Goal: Obtain resource: Download file/media

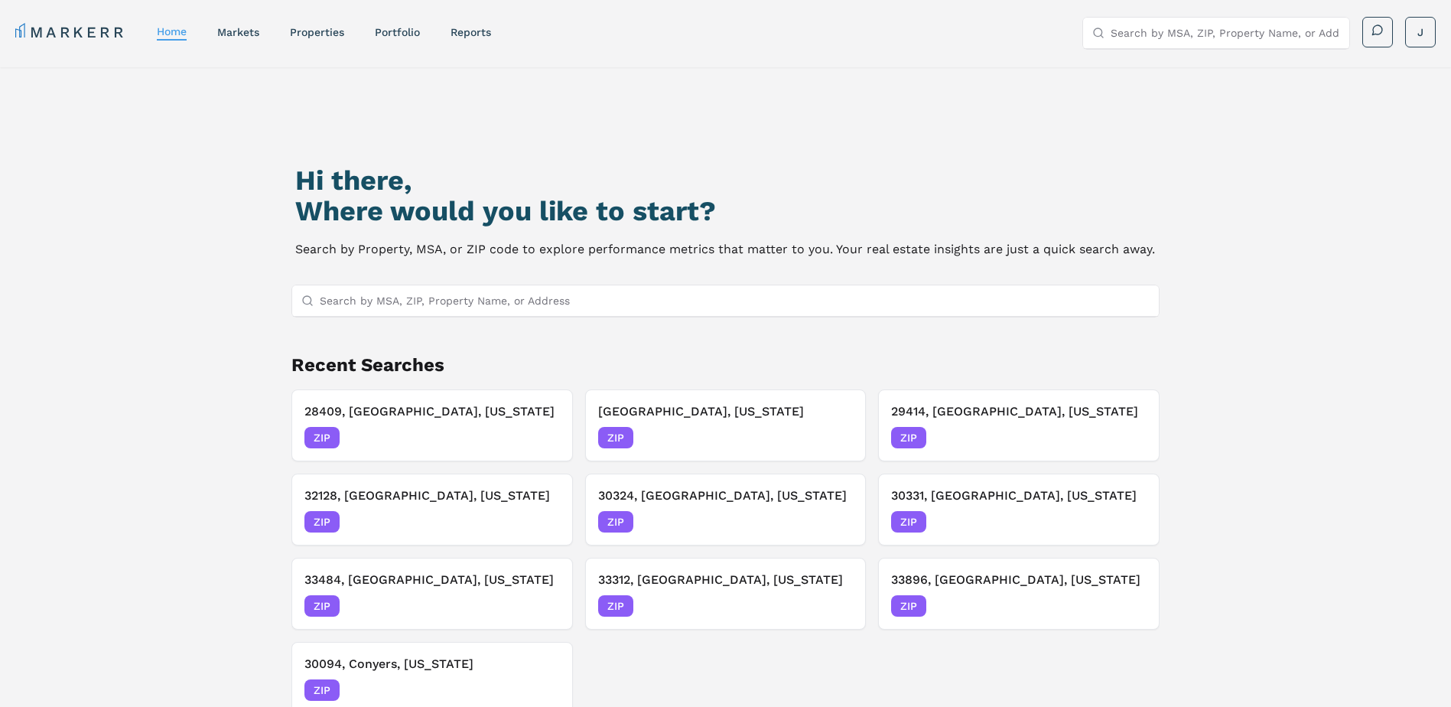
click at [372, 304] on input "Search by MSA, ZIP, Property Name, or Address" at bounding box center [735, 300] width 831 height 31
paste input "29486"
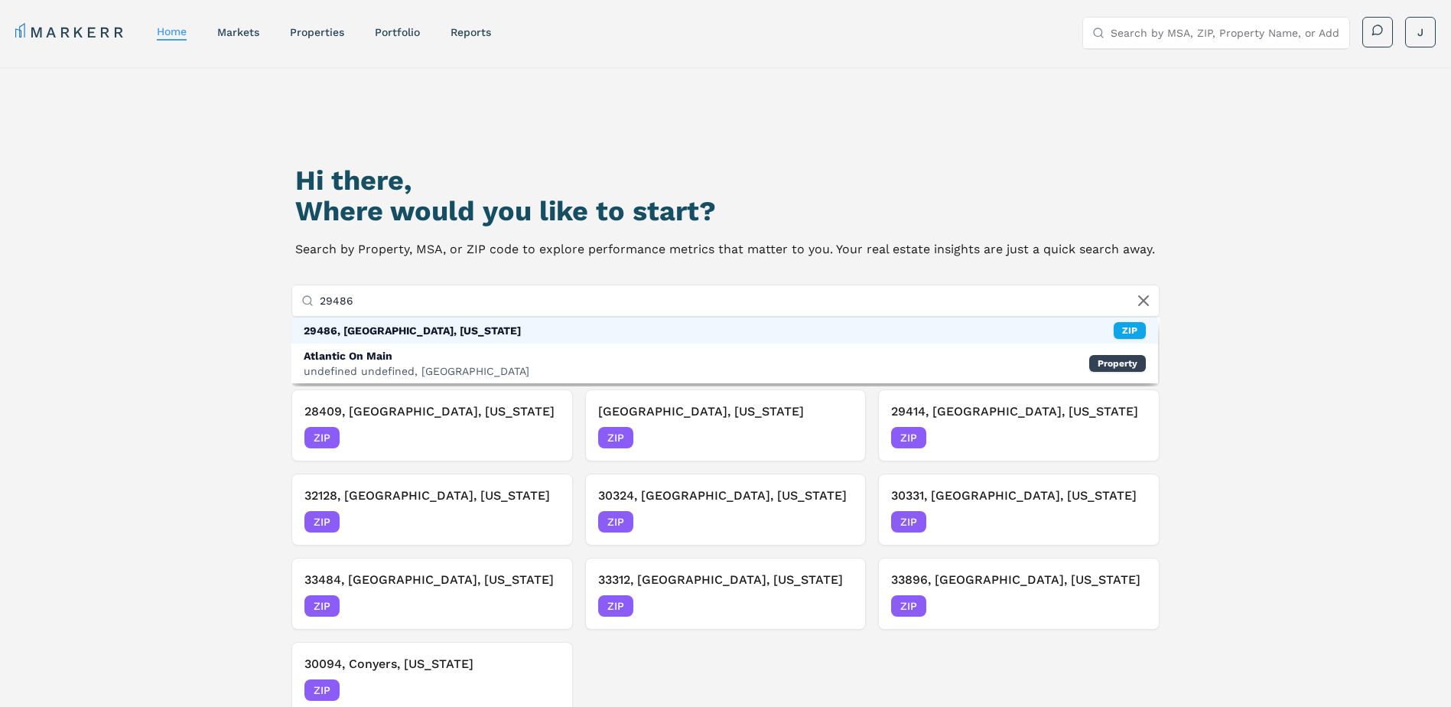
type input "29486"
click at [392, 333] on div "29486, [GEOGRAPHIC_DATA], [US_STATE]" at bounding box center [412, 330] width 217 height 15
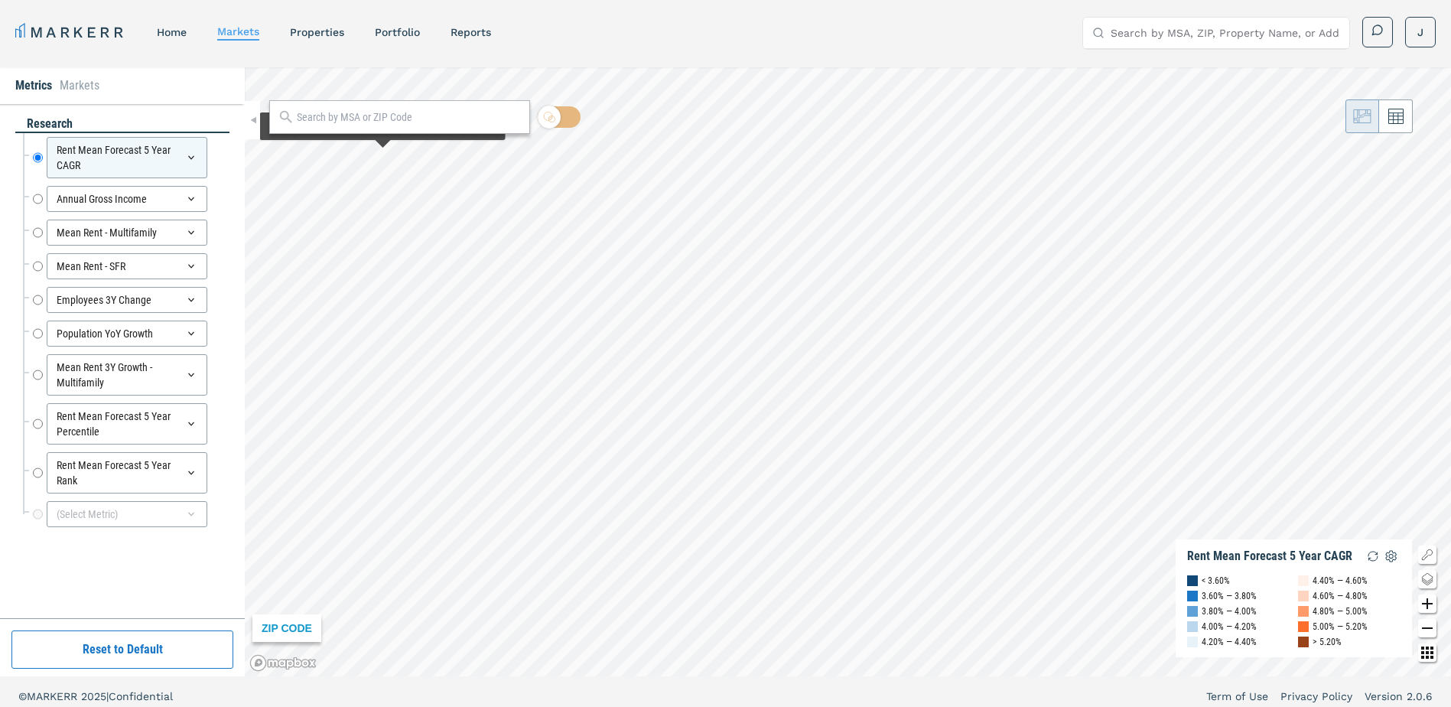
click at [415, 120] on input "text" at bounding box center [409, 117] width 225 height 16
paste input "29486"
click at [373, 151] on div "29486, [GEOGRAPHIC_DATA], [US_STATE]" at bounding box center [370, 151] width 179 height 16
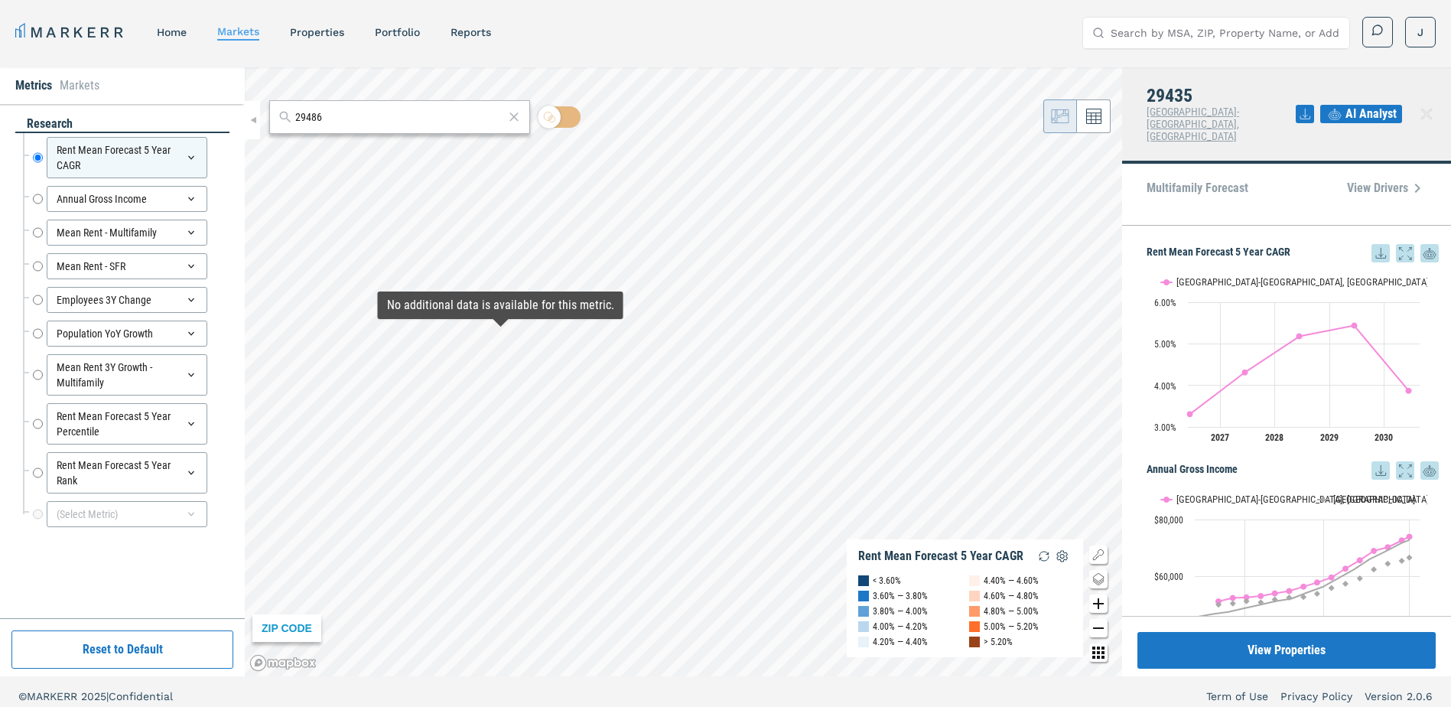
click at [509, 306] on div "No additional data is available for this metric." at bounding box center [500, 305] width 227 height 15
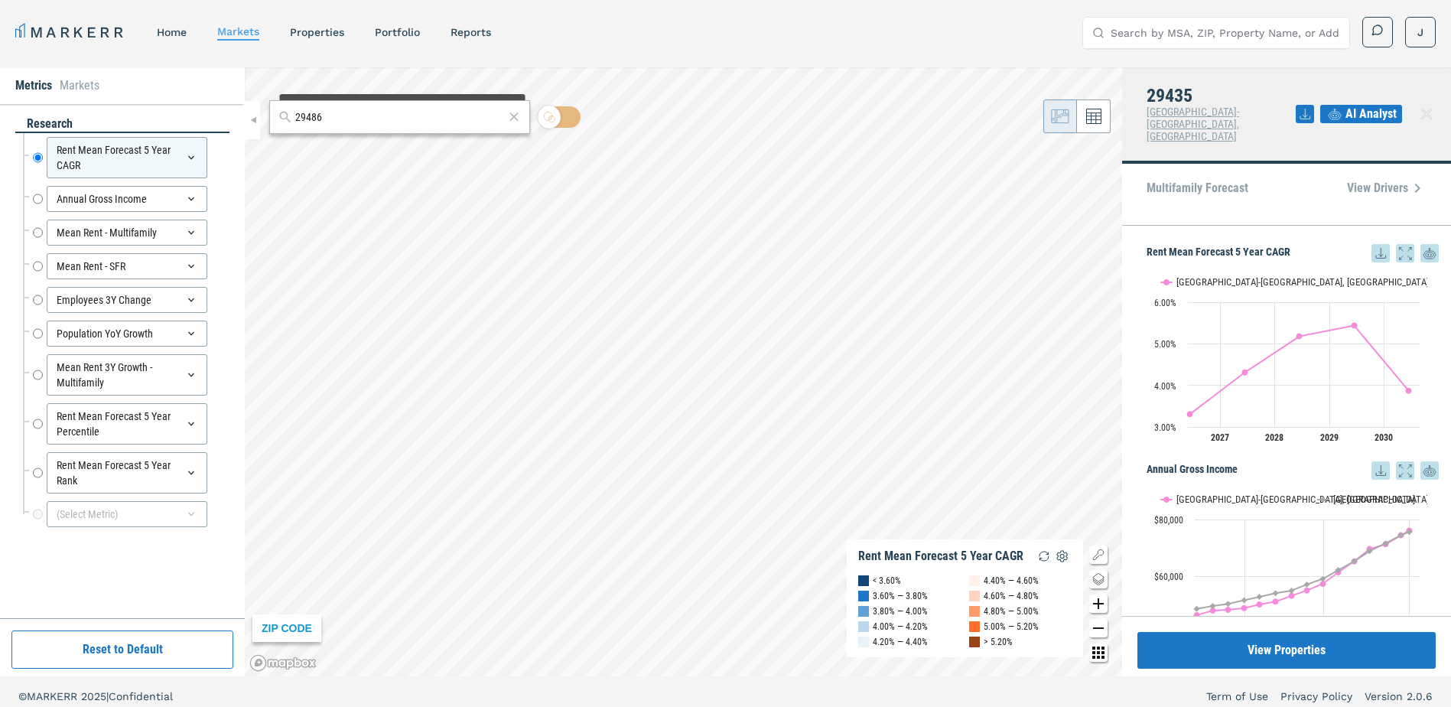
click at [399, 113] on input "29486" at bounding box center [399, 117] width 209 height 16
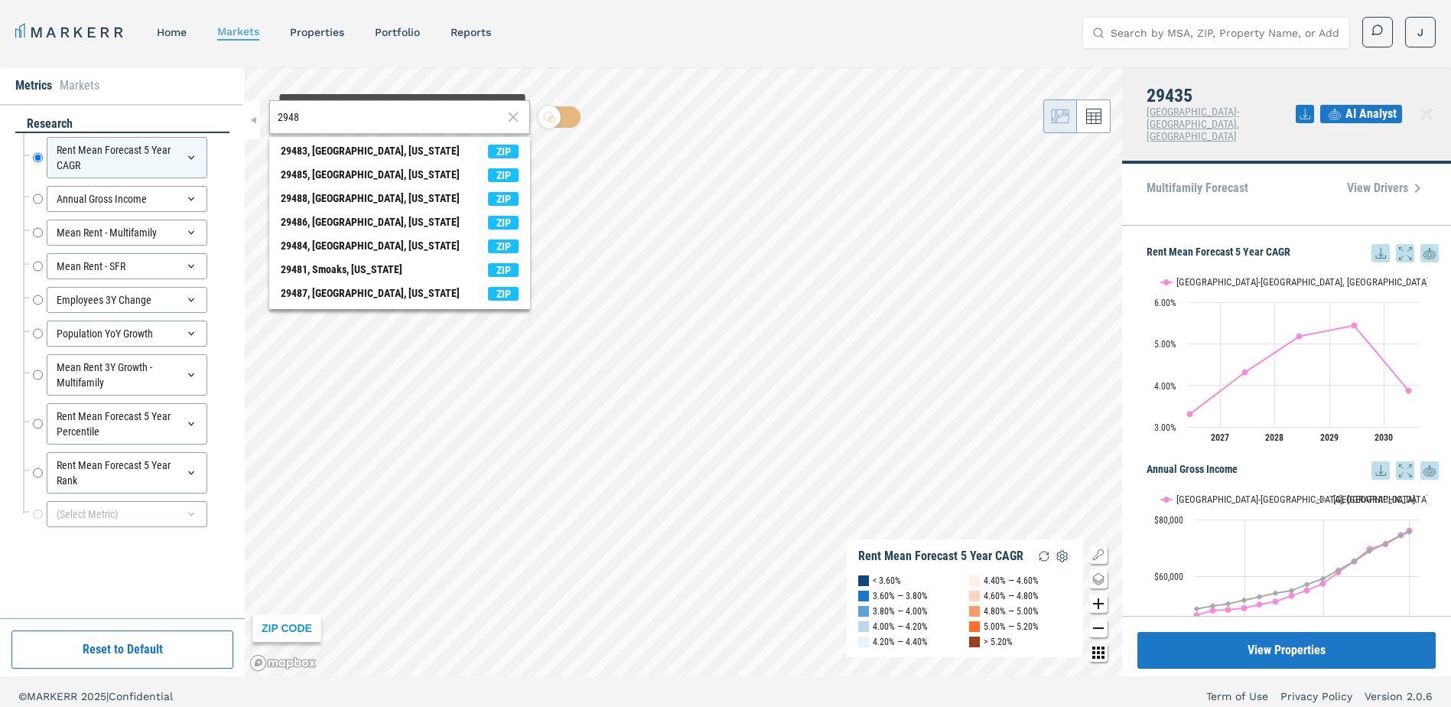
type input "29486"
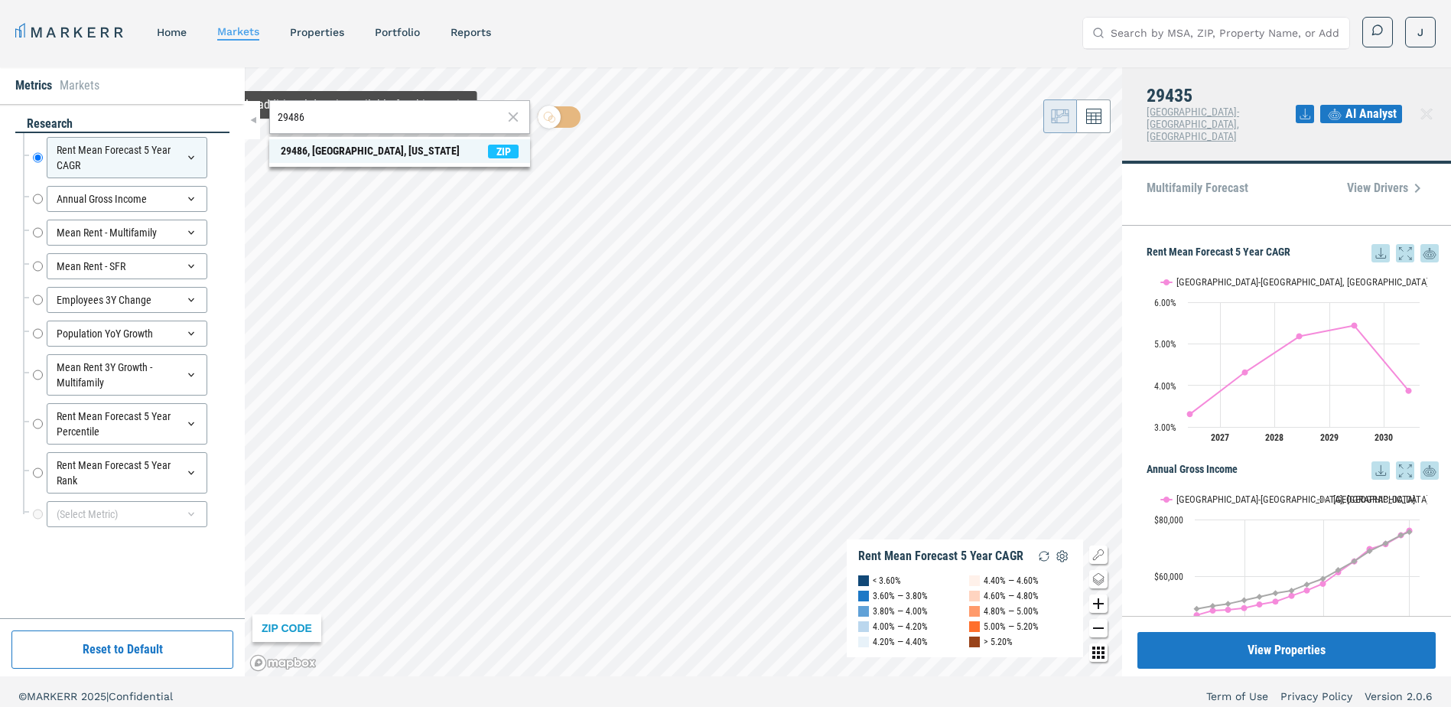
click at [350, 153] on div "29486, [GEOGRAPHIC_DATA], [US_STATE]" at bounding box center [370, 151] width 179 height 16
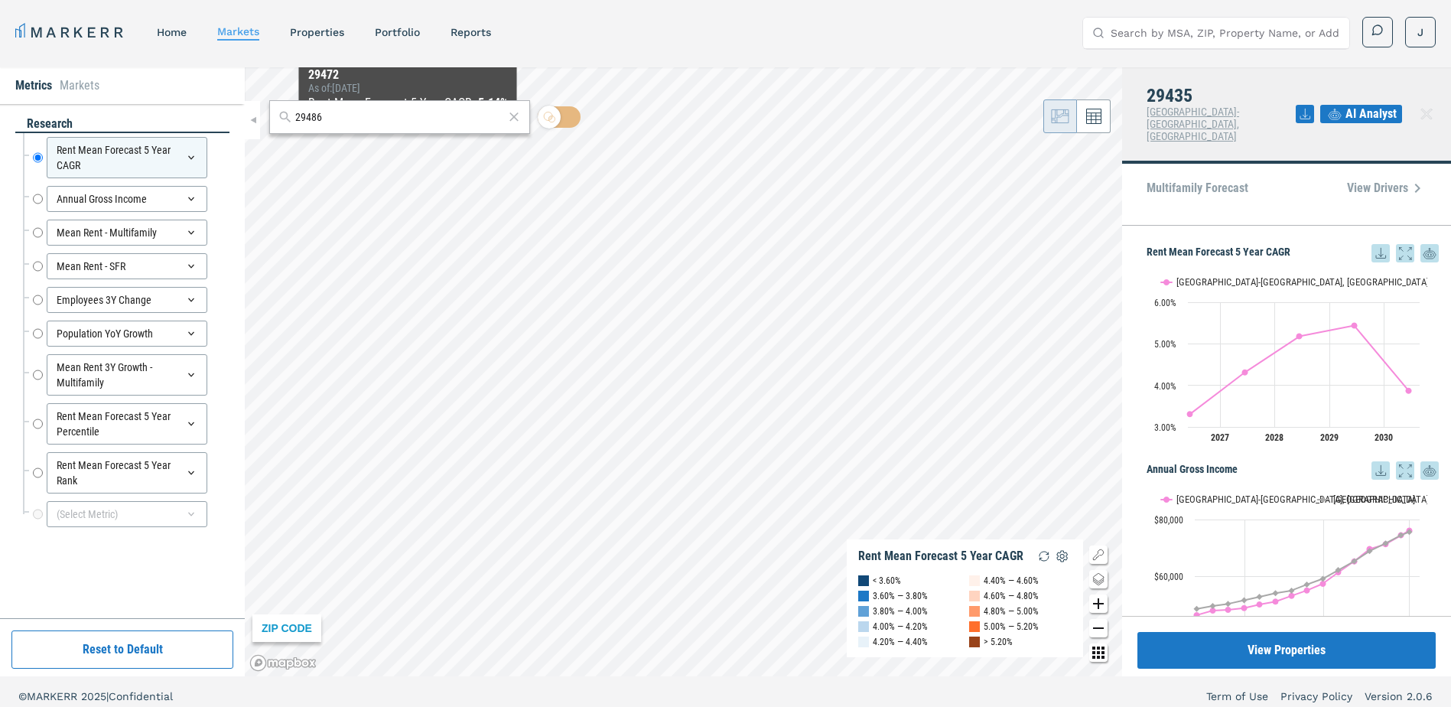
click at [406, 123] on input "29486" at bounding box center [399, 117] width 209 height 16
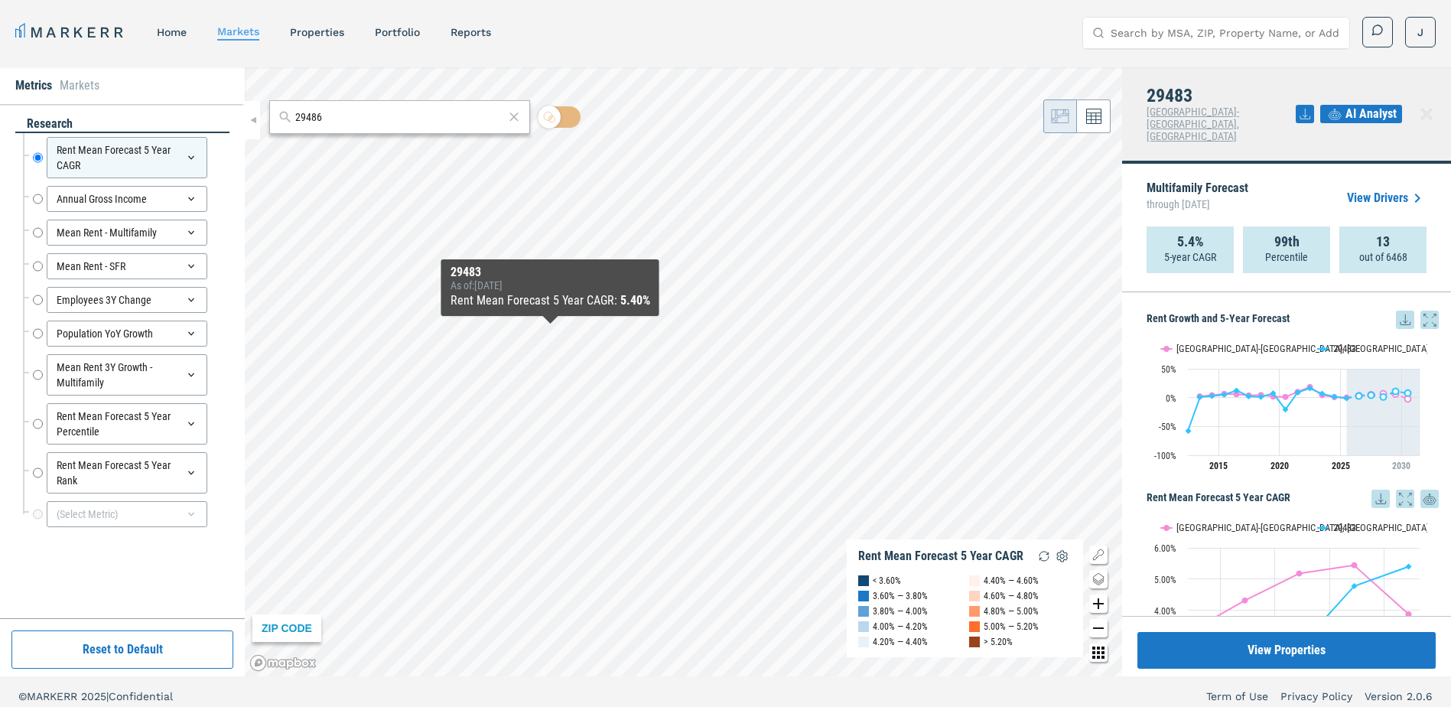
click at [1396, 311] on icon at bounding box center [1405, 320] width 18 height 18
click at [1330, 396] on div "Download as XLS" at bounding box center [1337, 393] width 88 height 15
